Goal: Task Accomplishment & Management: Complete application form

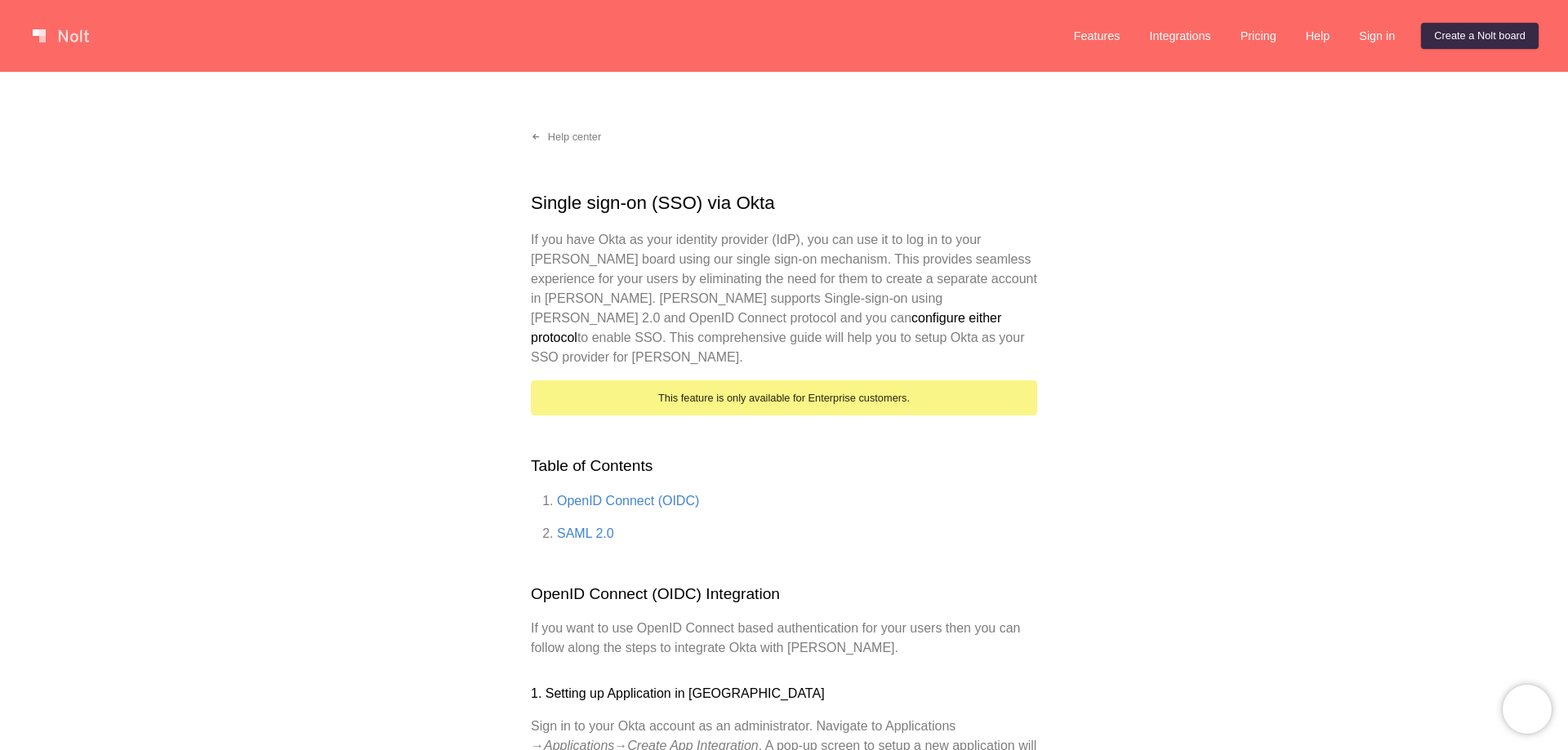
click at [1261, 36] on link "Pricing" at bounding box center [1258, 35] width 62 height 27
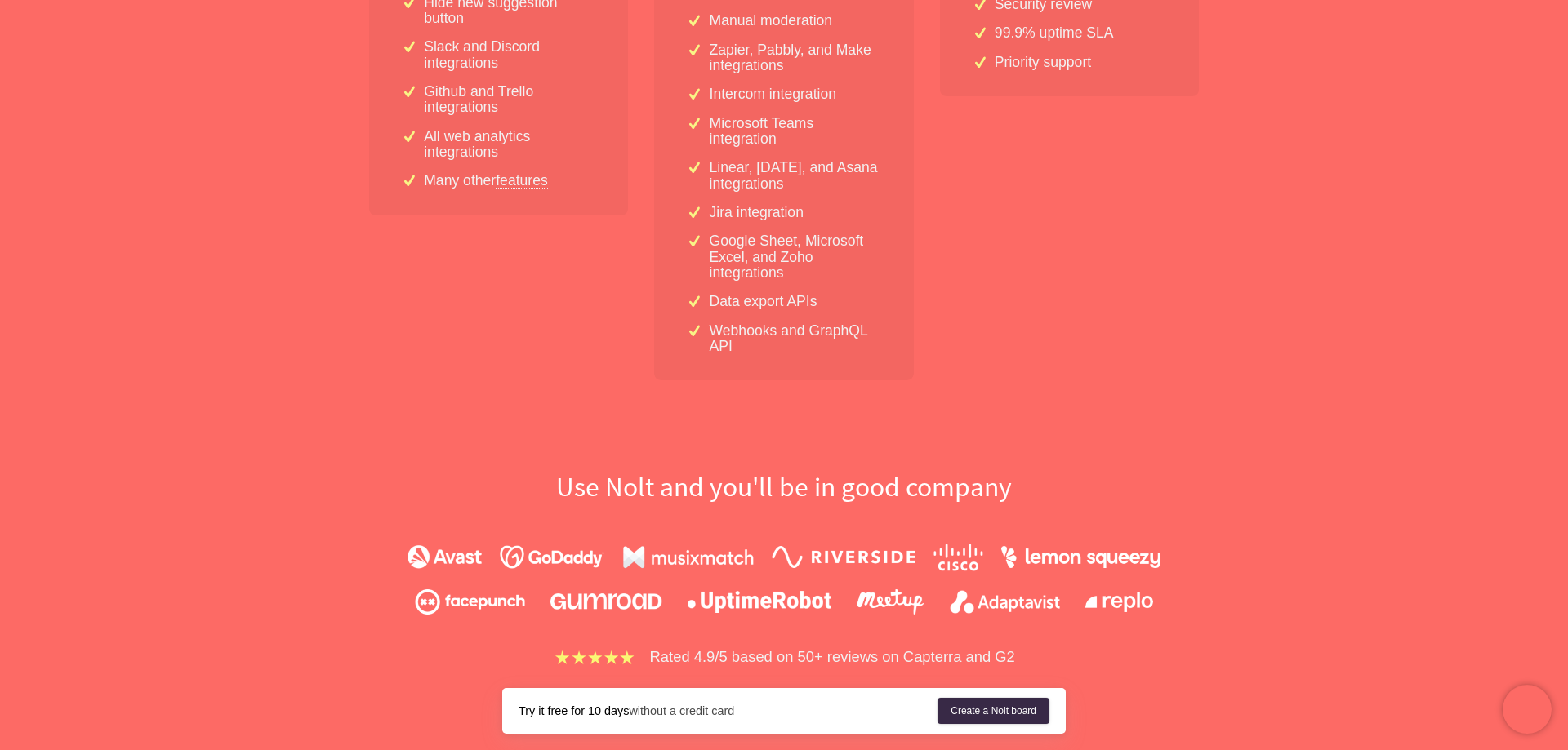
scroll to position [737, 0]
click at [1011, 711] on link "Create a Nolt board" at bounding box center [994, 711] width 112 height 27
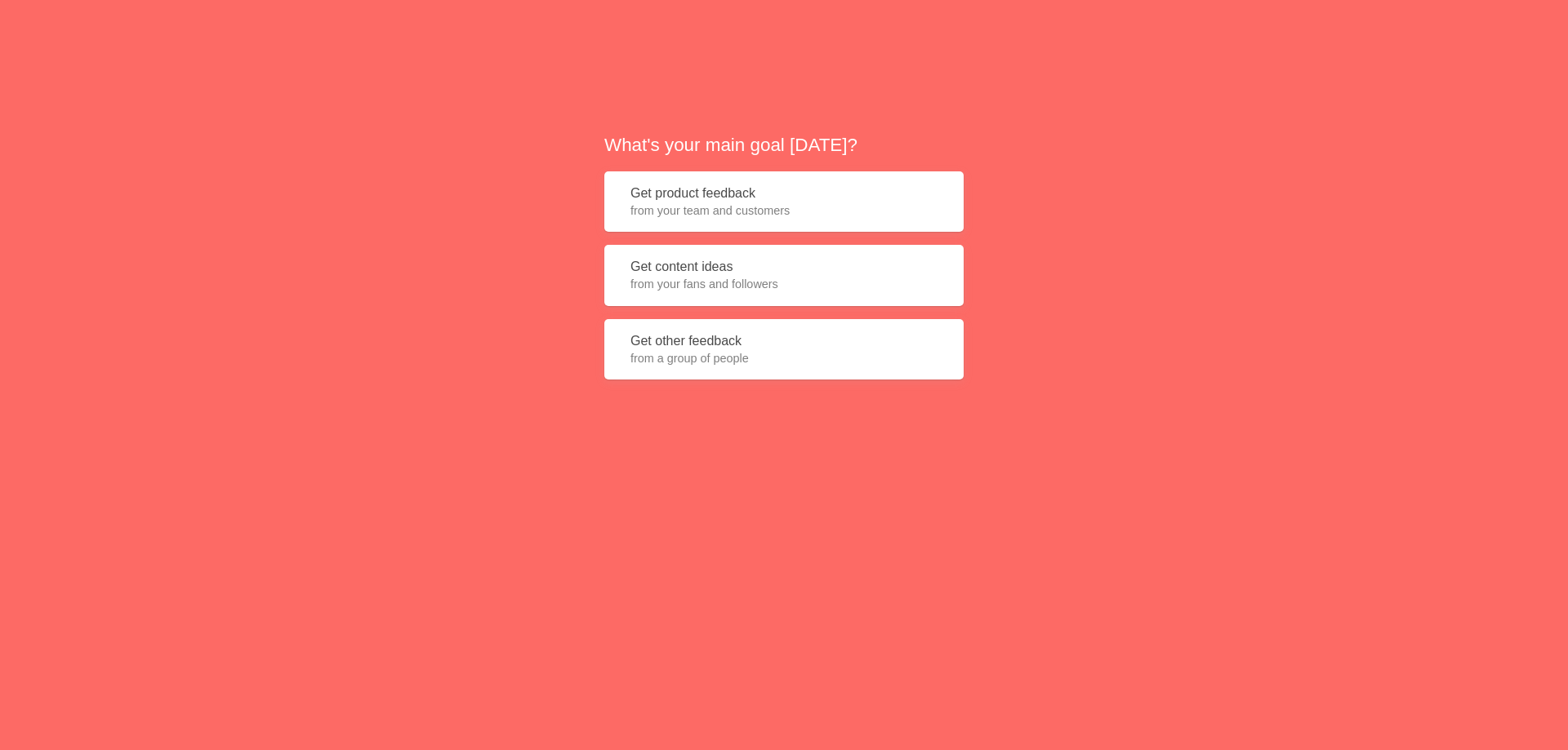
click at [812, 211] on span "from your team and customers" at bounding box center [784, 210] width 307 height 17
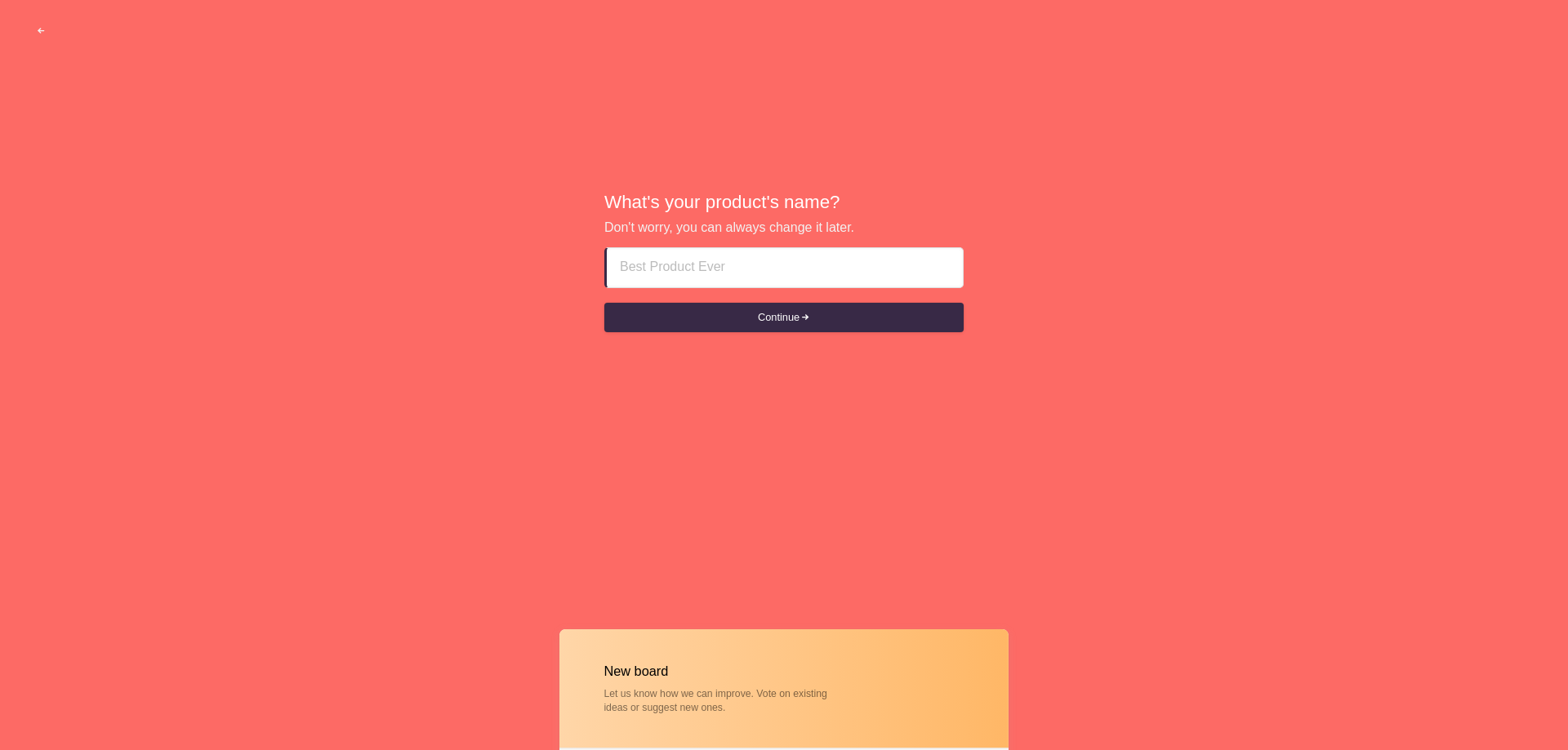
click at [703, 265] on input at bounding box center [784, 268] width 330 height 39
type input "Huntingflex"
click at [604, 303] on button "Continue" at bounding box center [784, 318] width 359 height 29
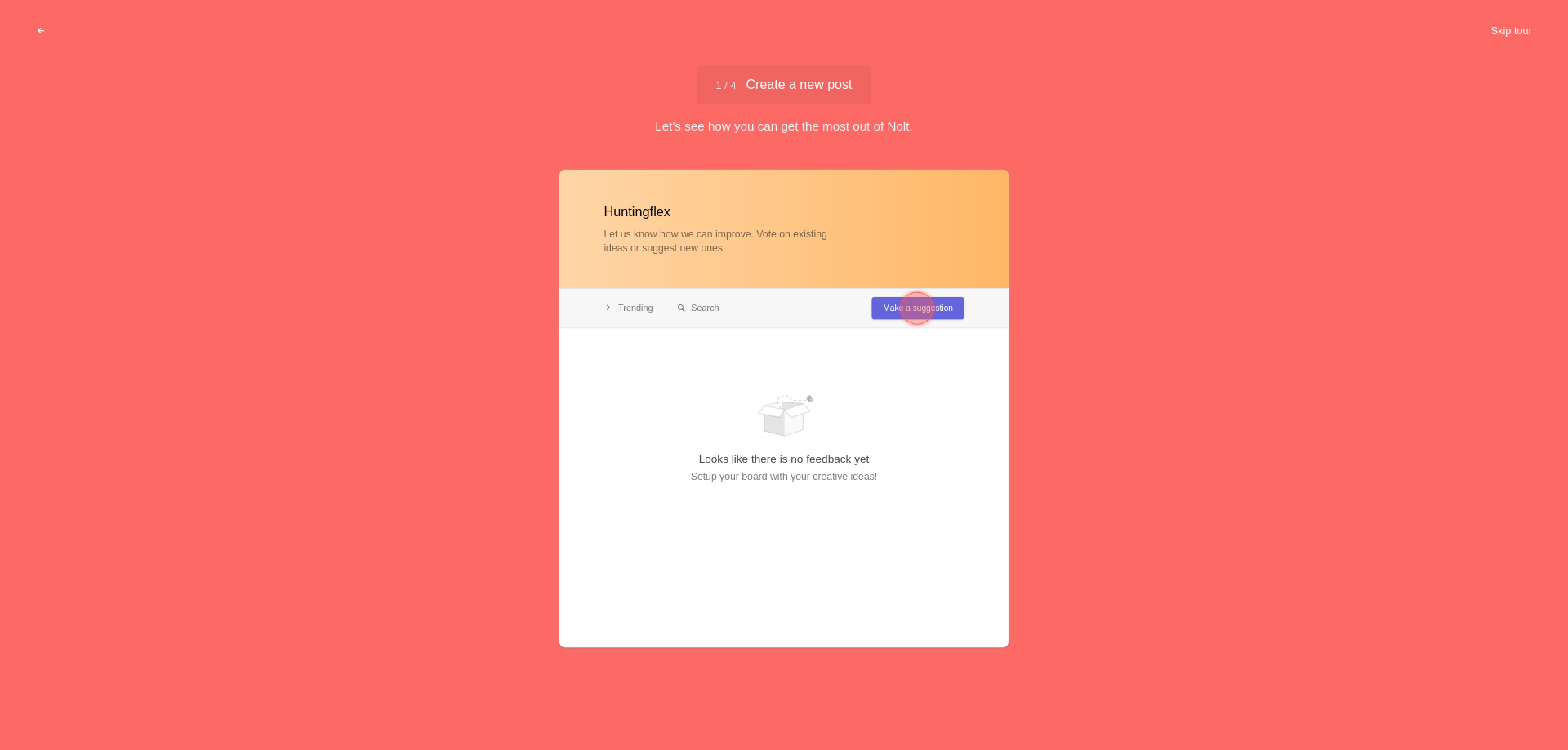
click at [1500, 31] on button "Skip tour" at bounding box center [1511, 31] width 81 height 29
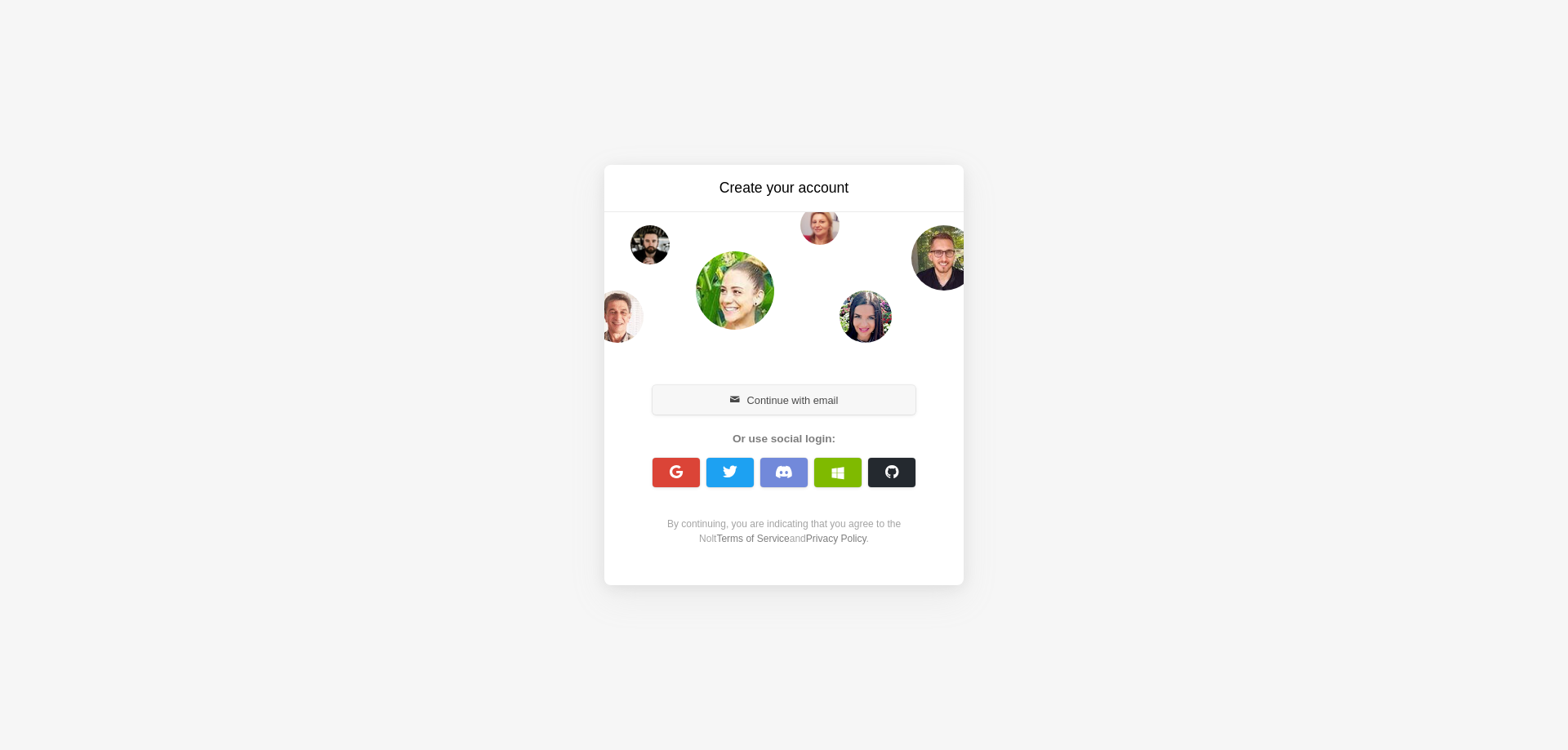
click at [742, 399] on button "Continue with email" at bounding box center [784, 401] width 263 height 29
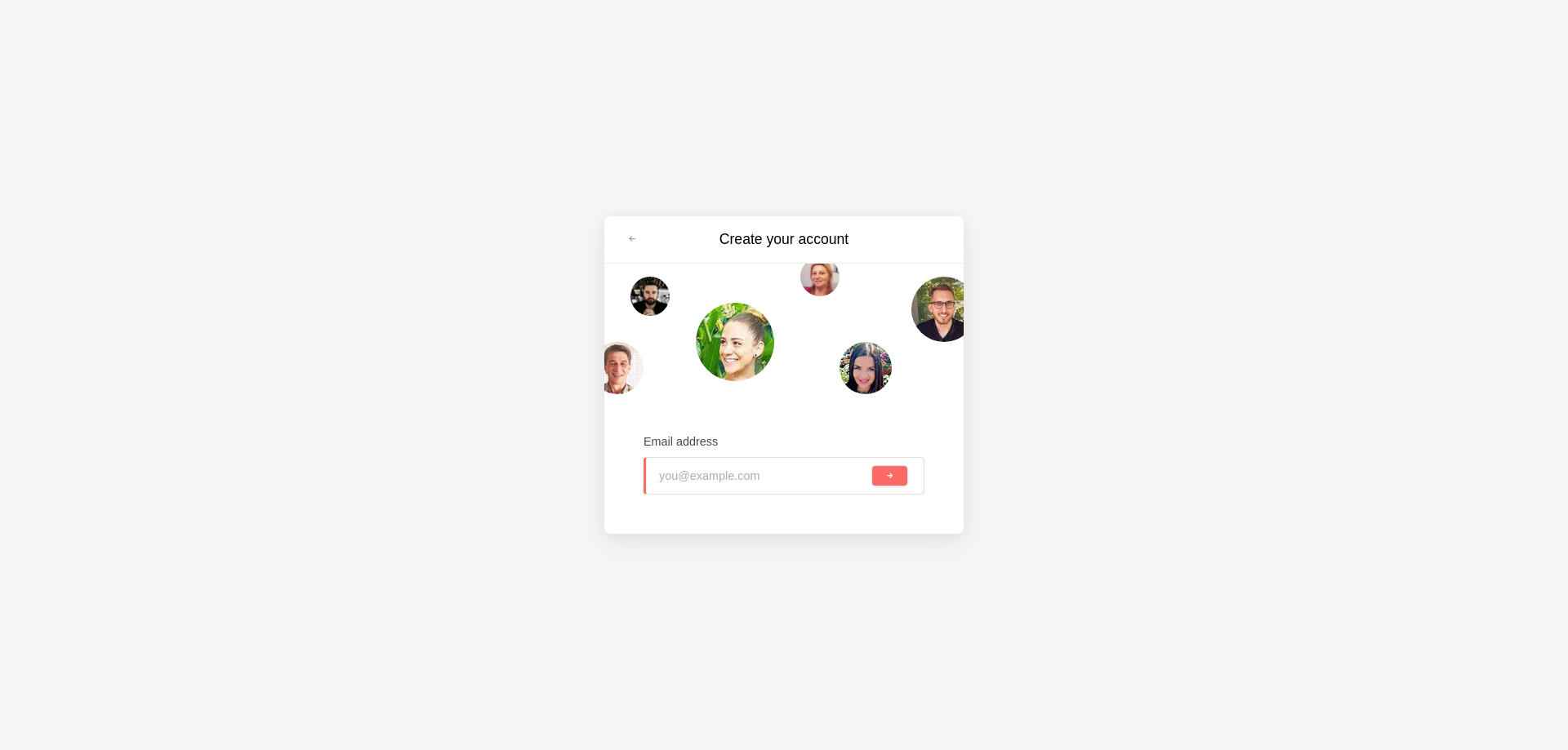
click at [742, 467] on input "email" at bounding box center [764, 476] width 210 height 36
type input "sufyan@huntingflex.com"
click at [872, 466] on button "submit" at bounding box center [890, 476] width 35 height 20
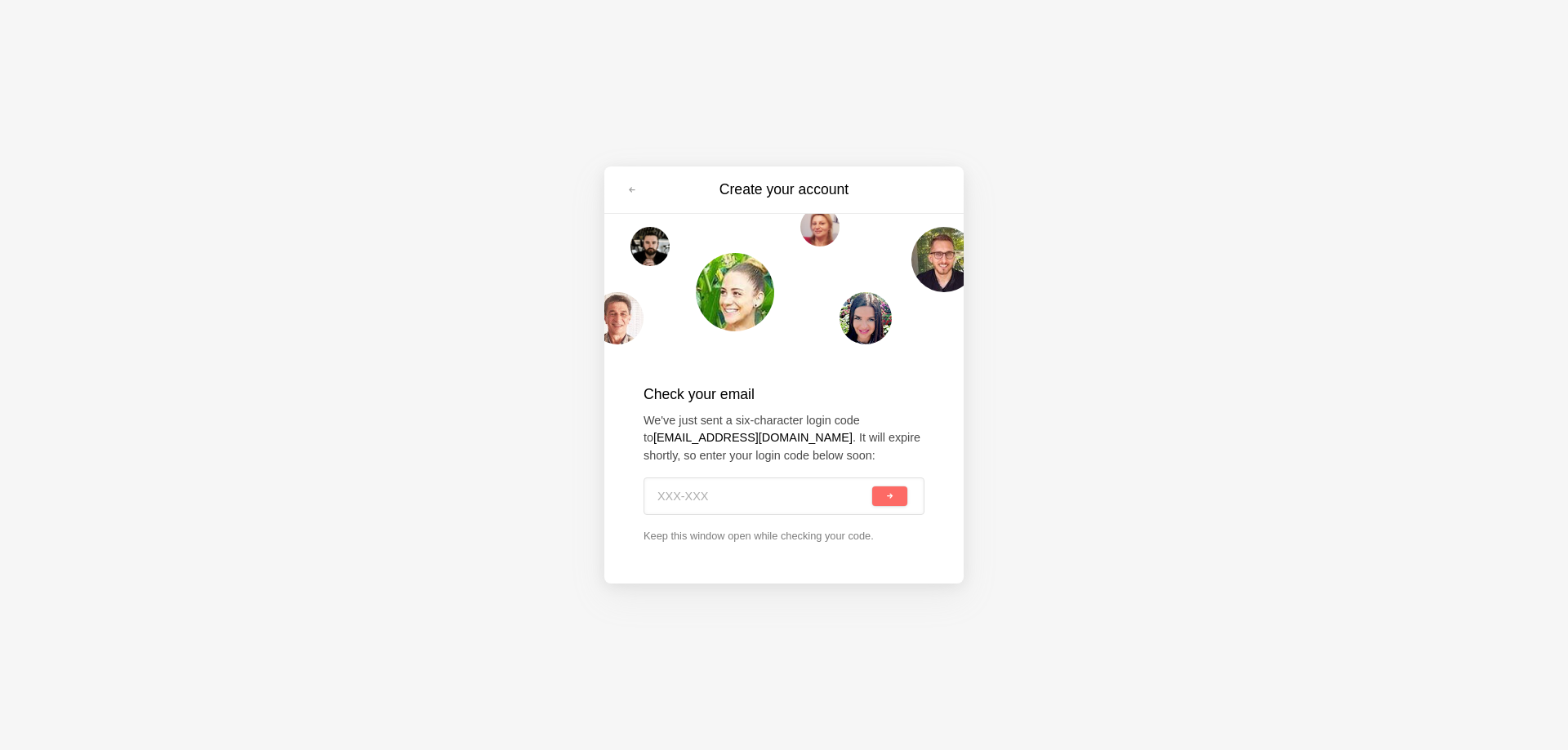
click at [774, 506] on input at bounding box center [762, 496] width 211 height 36
click at [774, 506] on input at bounding box center [764, 496] width 210 height 36
paste input "TTU-8HK"
type input "TTU-8HK"
click at [904, 497] on button "submit" at bounding box center [890, 497] width 35 height 20
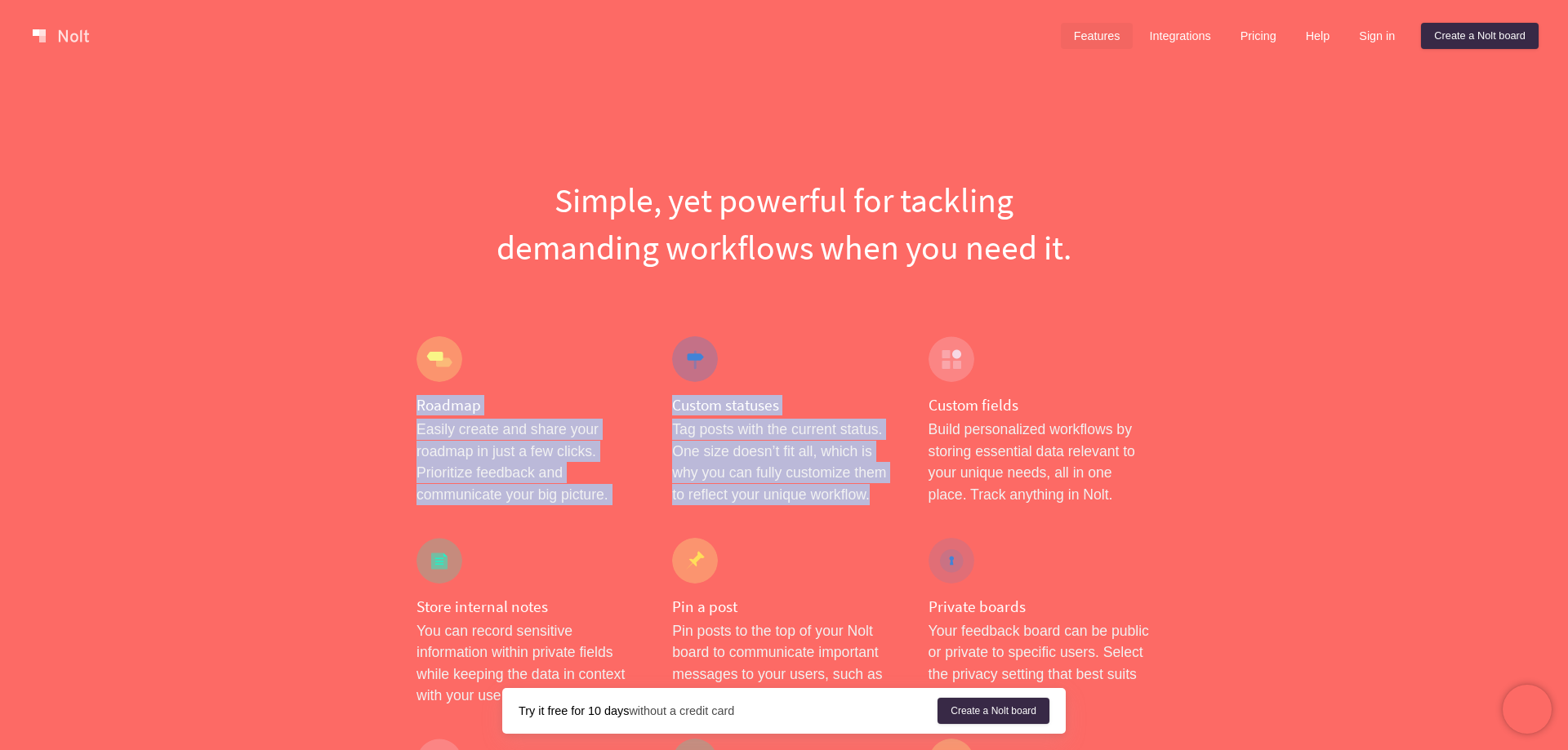
drag, startPoint x: 959, startPoint y: 366, endPoint x: 1059, endPoint y: 234, distance: 165.6
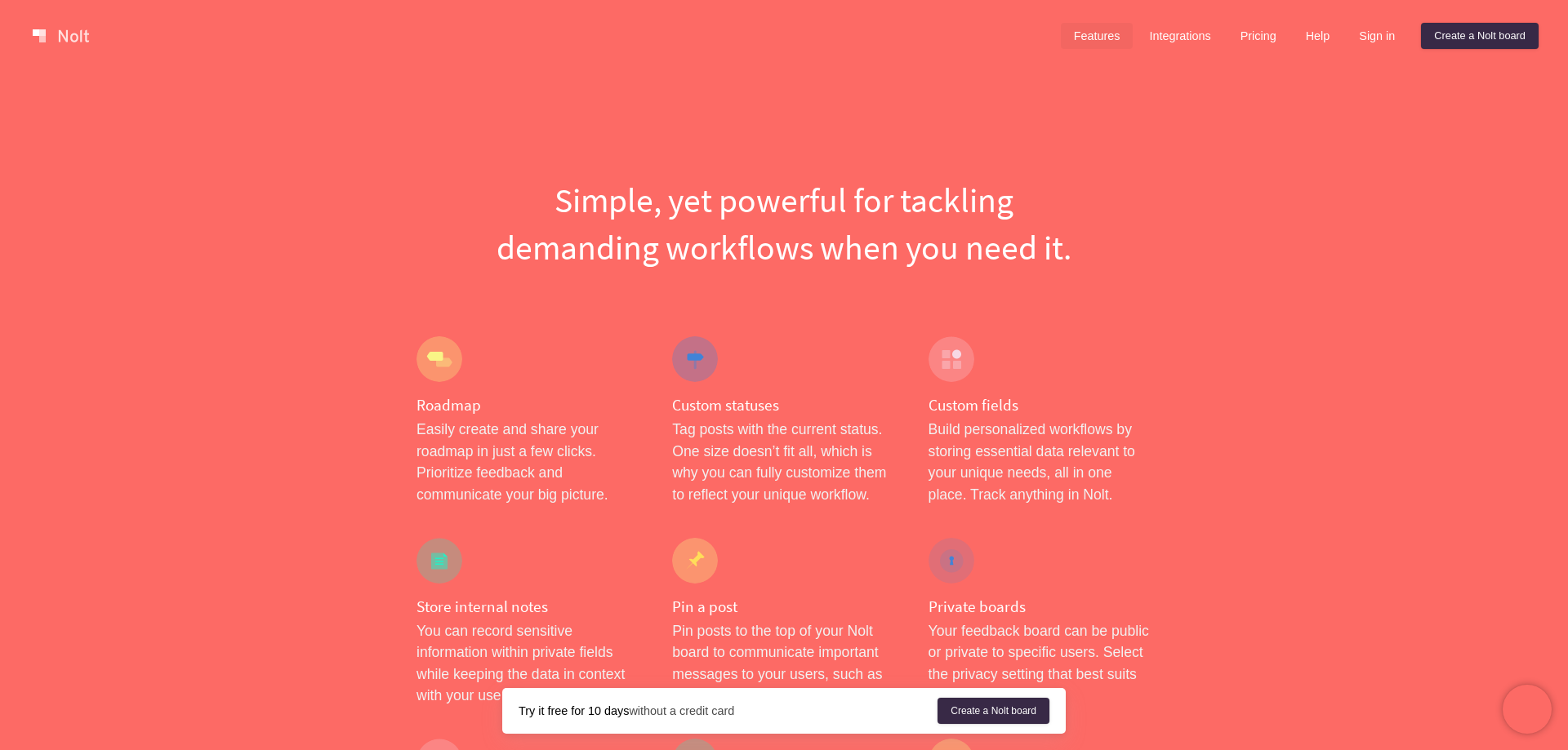
click at [1007, 347] on div "Custom fields Build personalized workflows by storing essential data relevant t…" at bounding box center [1040, 420] width 255 height 201
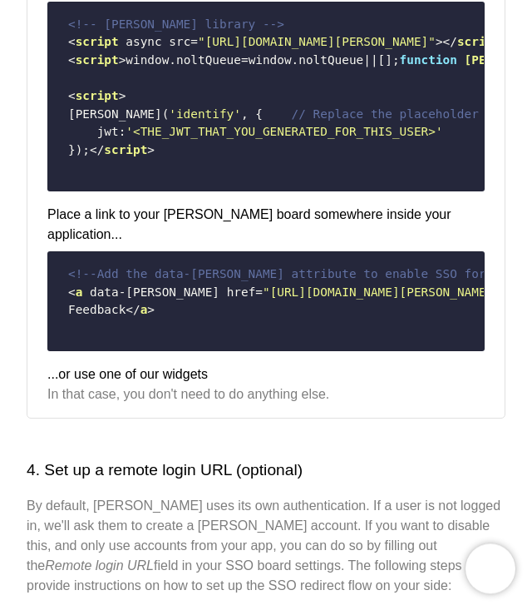
scroll to position [1238, 0]
